Goal: Task Accomplishment & Management: Use online tool/utility

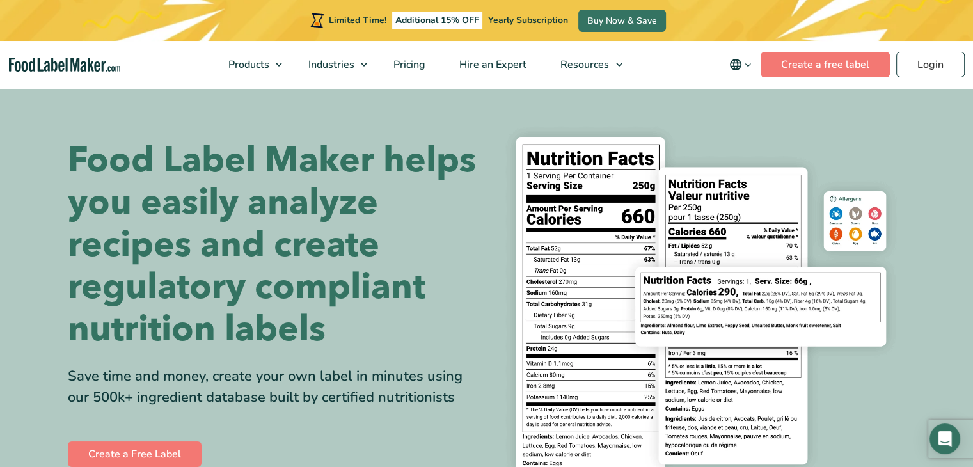
click at [904, 360] on img at bounding box center [700, 304] width 409 height 375
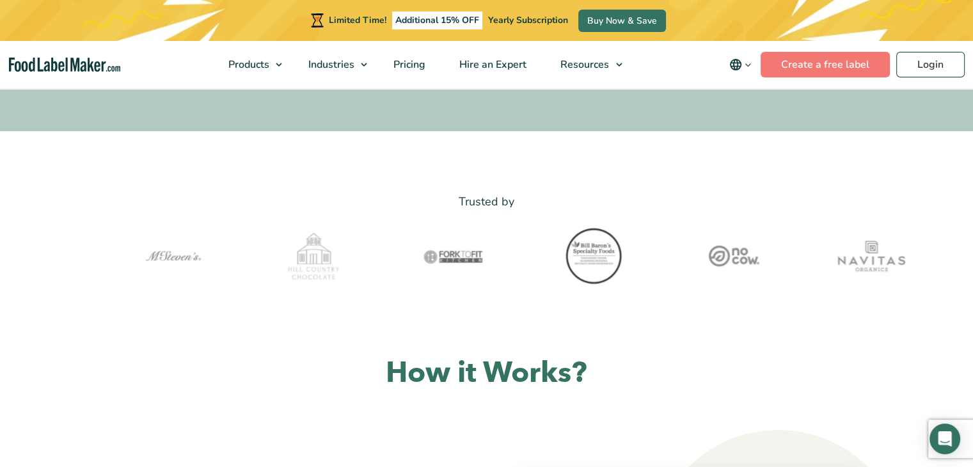
scroll to position [384, 0]
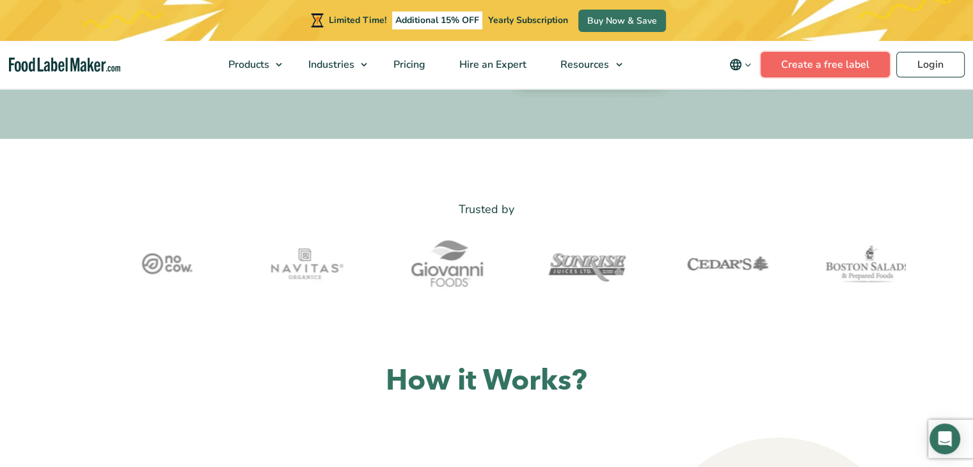
click at [820, 65] on link "Create a free label" at bounding box center [825, 65] width 129 height 26
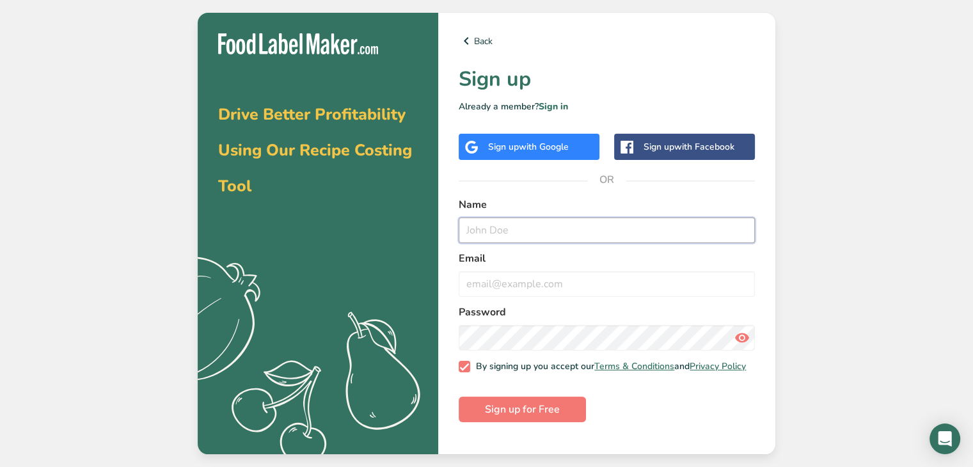
click at [489, 227] on input "text" at bounding box center [607, 230] width 296 height 26
click at [505, 241] on input "text" at bounding box center [607, 230] width 296 height 26
type input "[EMAIL_ADDRESS][DOMAIN_NAME]"
click at [459, 397] on button "Sign up for Free" at bounding box center [522, 410] width 127 height 26
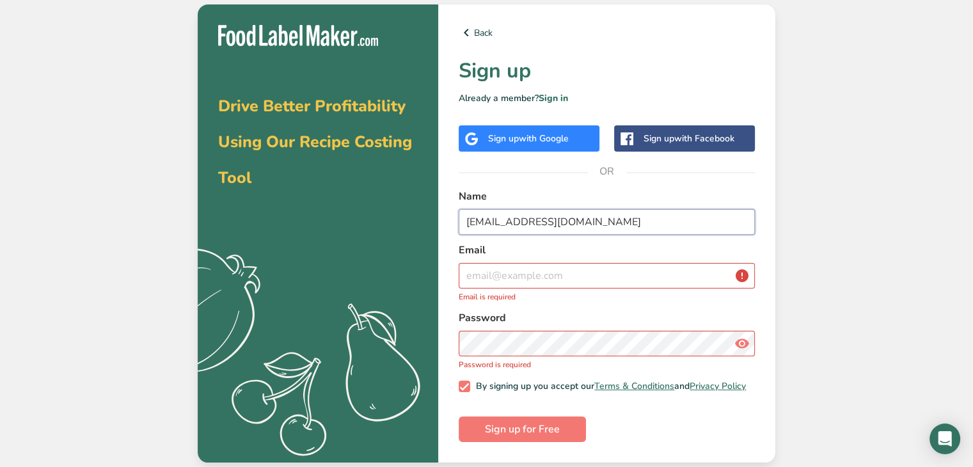
drag, startPoint x: 568, startPoint y: 216, endPoint x: 441, endPoint y: 218, distance: 126.7
click at [441, 218] on div "Back Sign up Already a member? Sign in Sign up with Google Sign up with Faceboo…" at bounding box center [606, 233] width 337 height 458
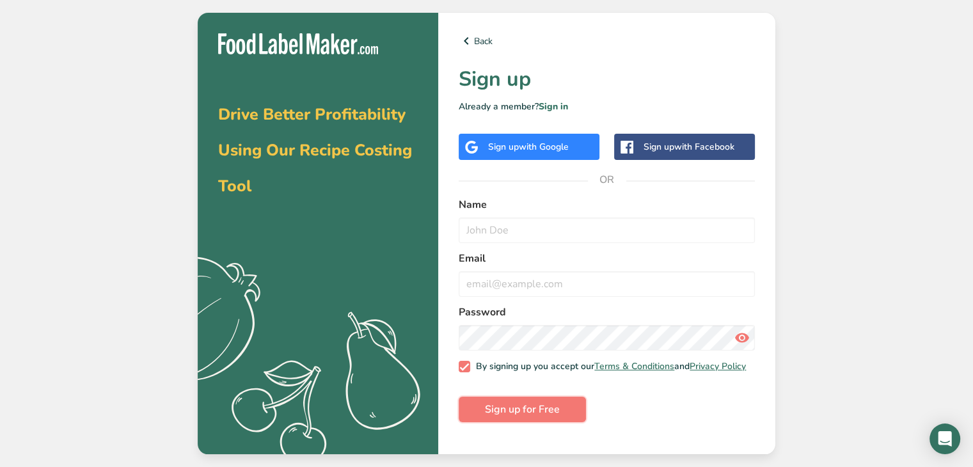
click at [525, 412] on span "Sign up for Free" at bounding box center [522, 409] width 75 height 15
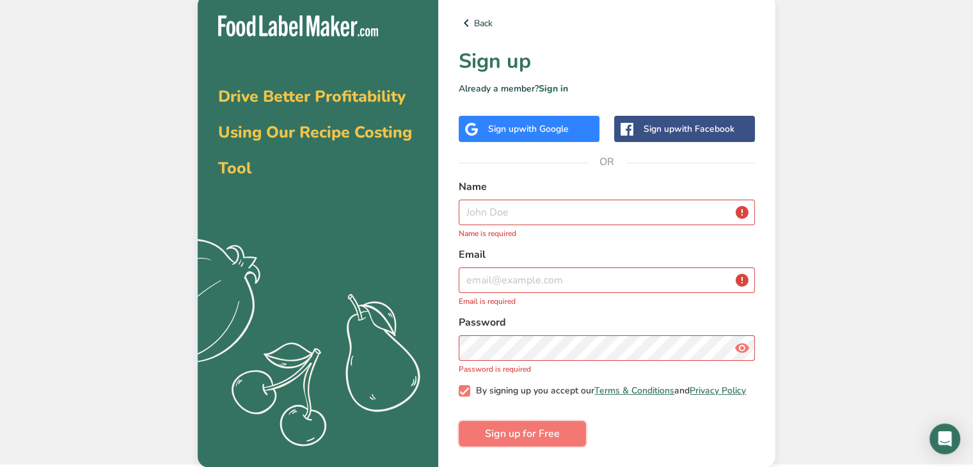
scroll to position [6, 0]
click at [555, 83] on link "Sign in" at bounding box center [553, 89] width 29 height 12
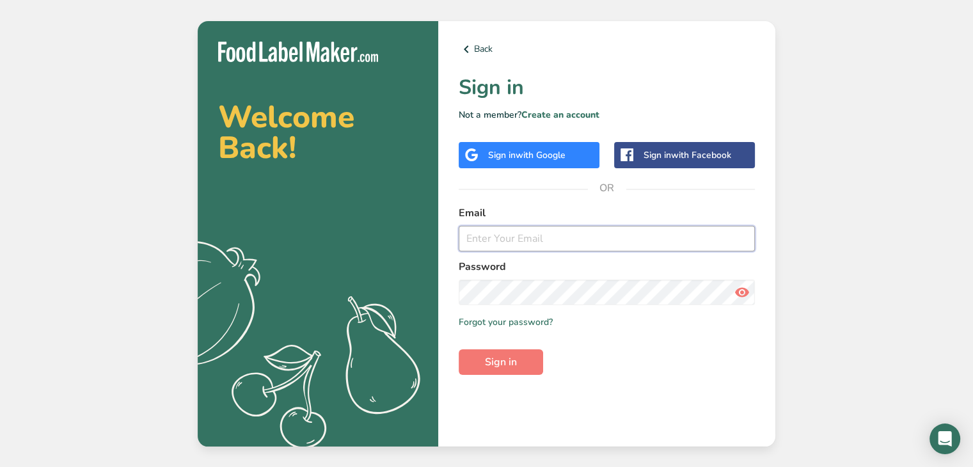
click at [491, 239] on input "email" at bounding box center [607, 239] width 296 height 26
type input "[EMAIL_ADDRESS][DOMAIN_NAME]"
click at [491, 364] on span "Sign in" at bounding box center [501, 361] width 32 height 15
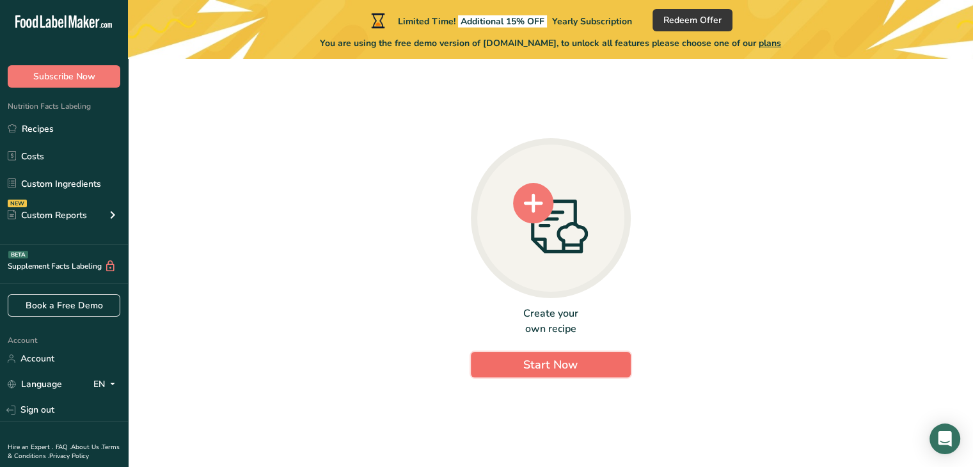
click at [547, 367] on span "Start Now" at bounding box center [550, 364] width 54 height 15
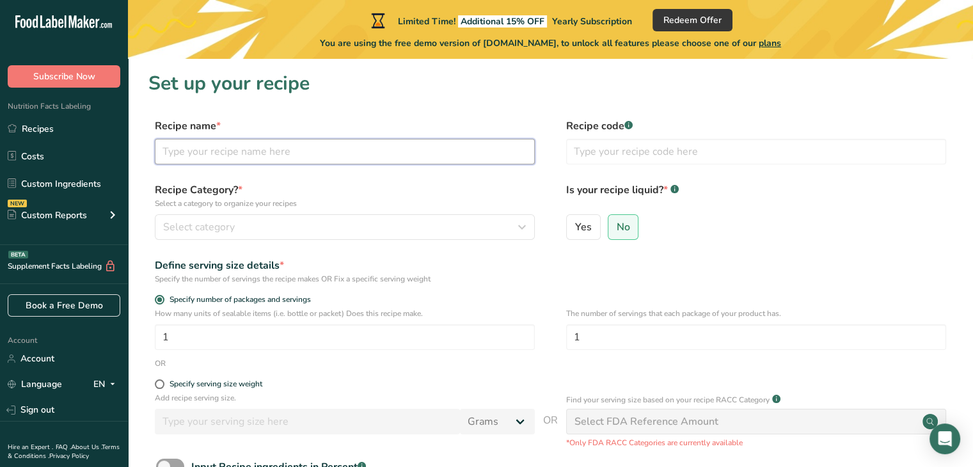
click at [196, 157] on input "text" at bounding box center [345, 152] width 380 height 26
type input "mild salsa"
click at [179, 223] on span "Select category" at bounding box center [199, 226] width 72 height 15
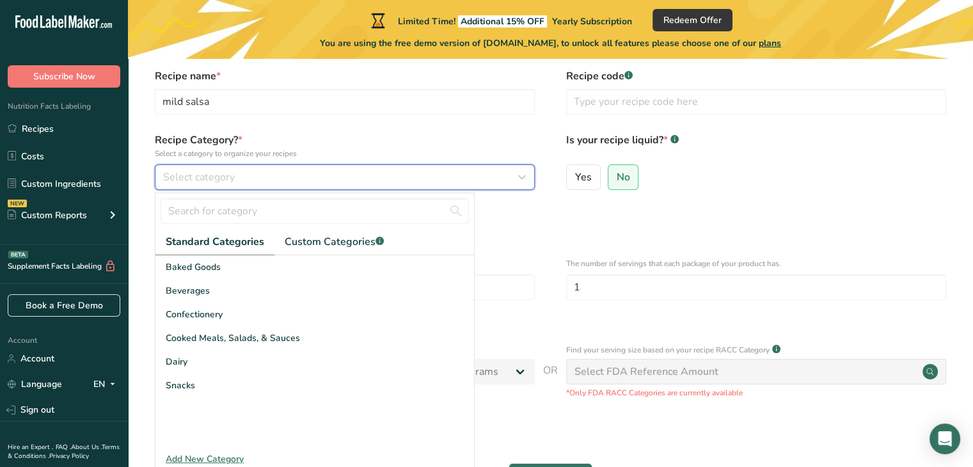
scroll to position [128, 0]
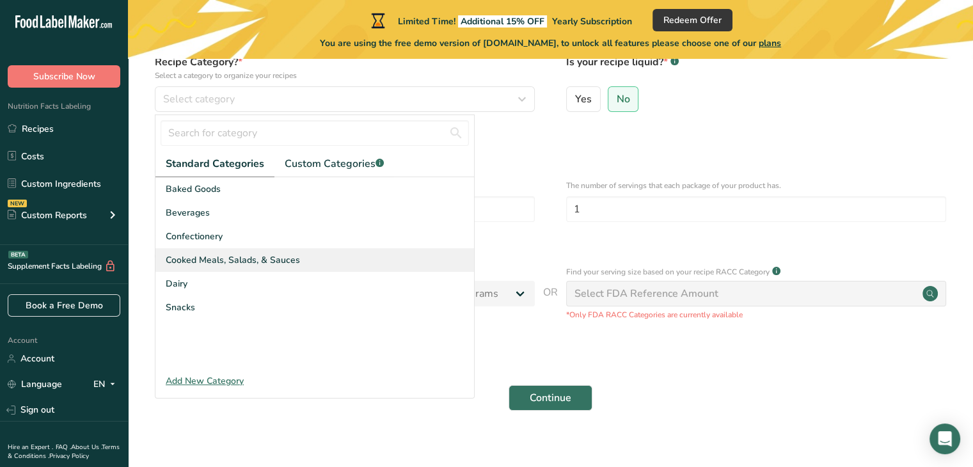
click at [205, 262] on span "Cooked Meals, Salads, & Sauces" at bounding box center [233, 259] width 134 height 13
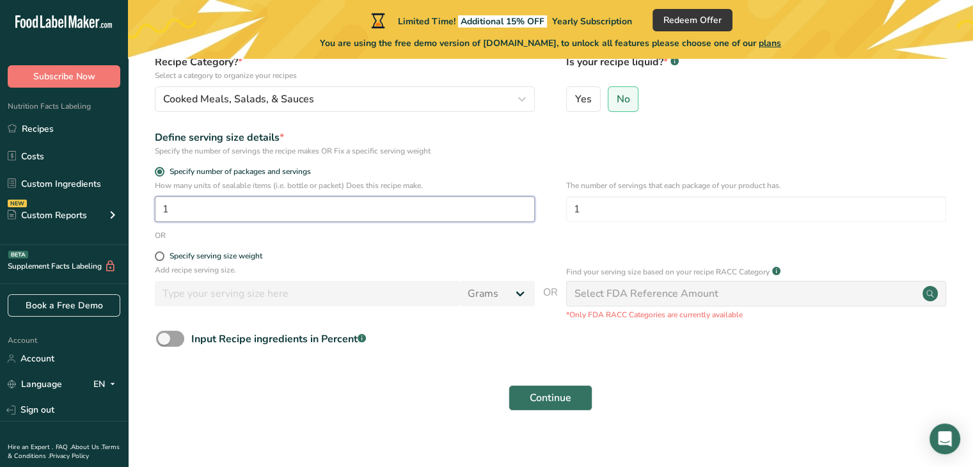
click at [166, 209] on input "1" at bounding box center [345, 209] width 380 height 26
